Goal: Transaction & Acquisition: Book appointment/travel/reservation

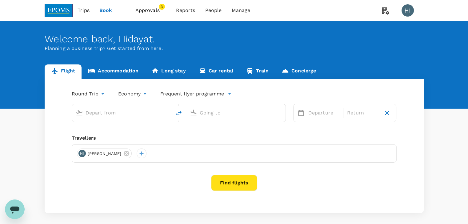
type input "Kota Kinabalu Intl (BKI)"
type input "Miri Intl (MYY)"
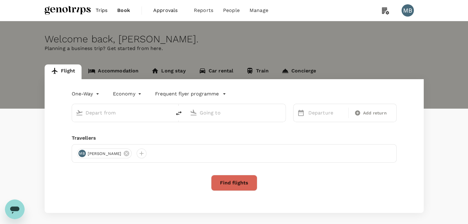
type input "roundtrip"
type input "Kuala Lumpur Intl ([GEOGRAPHIC_DATA])"
type input "Penang Intl (PEN)"
